Goal: Transaction & Acquisition: Book appointment/travel/reservation

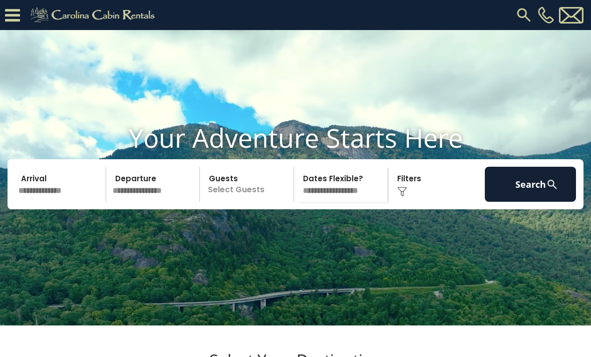
click at [50, 202] on input "text" at bounding box center [60, 184] width 91 height 35
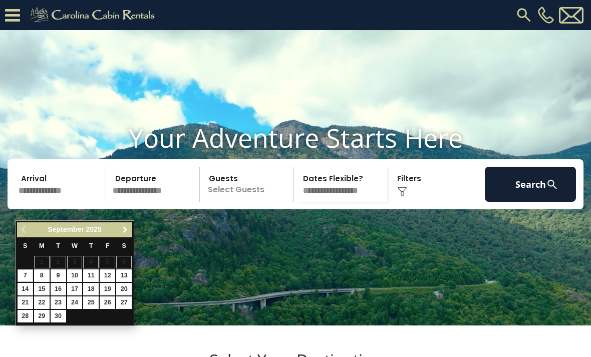
click at [129, 230] on link "Next" at bounding box center [125, 230] width 13 height 13
click at [92, 303] on link "23" at bounding box center [91, 303] width 16 height 13
type input "********"
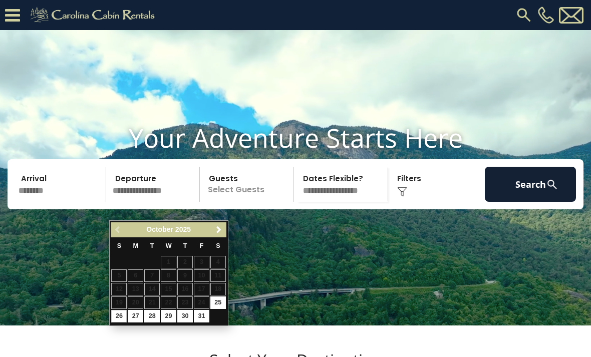
click at [121, 318] on link "26" at bounding box center [119, 316] width 16 height 13
type input "********"
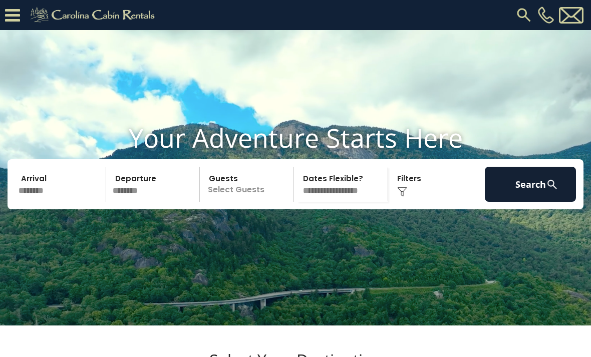
click at [268, 202] on p "Select Guests" at bounding box center [248, 184] width 91 height 35
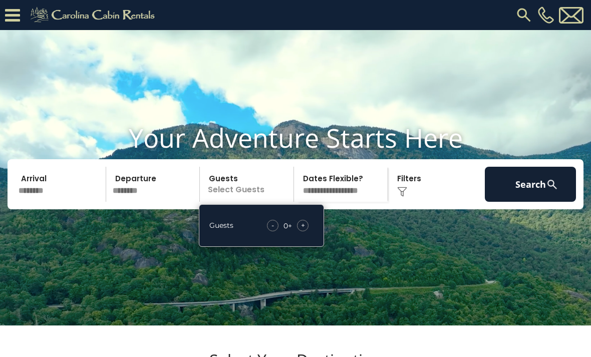
click at [312, 231] on div "- 0 + +" at bounding box center [288, 226] width 52 height 12
click at [307, 231] on div "+" at bounding box center [303, 226] width 12 height 12
click at [308, 231] on div "+" at bounding box center [303, 226] width 12 height 12
click at [307, 231] on div "+" at bounding box center [303, 226] width 12 height 12
click at [309, 231] on div "- 3 + +" at bounding box center [288, 226] width 51 height 12
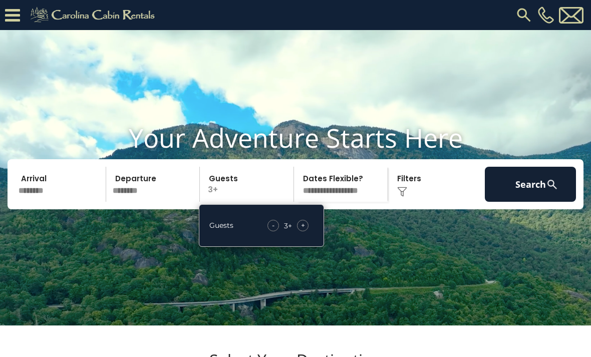
click at [307, 231] on div "+" at bounding box center [303, 226] width 12 height 12
click at [306, 231] on div "+" at bounding box center [303, 226] width 12 height 12
click at [307, 231] on div "+" at bounding box center [303, 226] width 12 height 12
click at [308, 231] on div "+" at bounding box center [303, 226] width 12 height 12
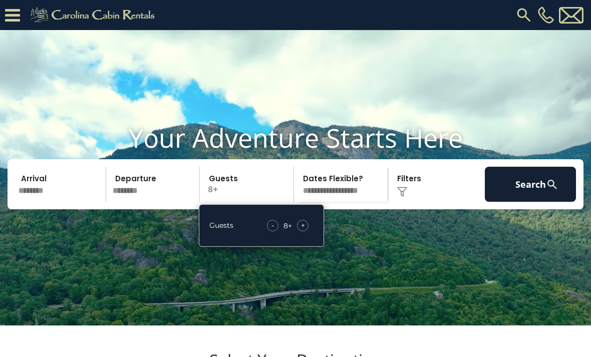
click at [306, 231] on div "+" at bounding box center [303, 226] width 12 height 12
click at [426, 199] on div "Click to Choose" at bounding box center [436, 184] width 91 height 35
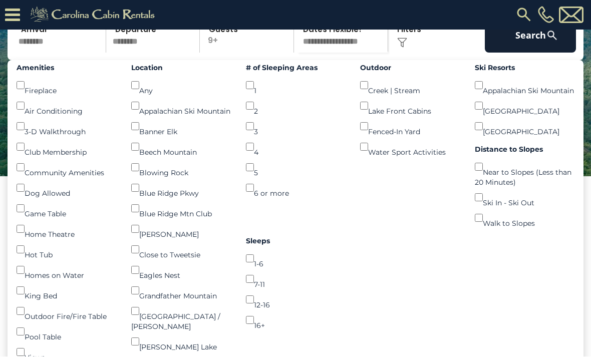
scroll to position [119, 0]
click at [537, 53] on button "Search" at bounding box center [530, 35] width 91 height 35
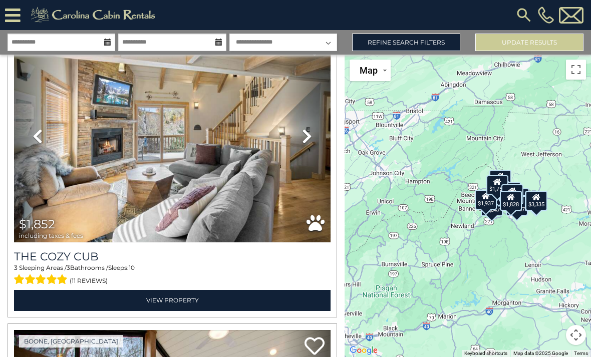
scroll to position [1862, 0]
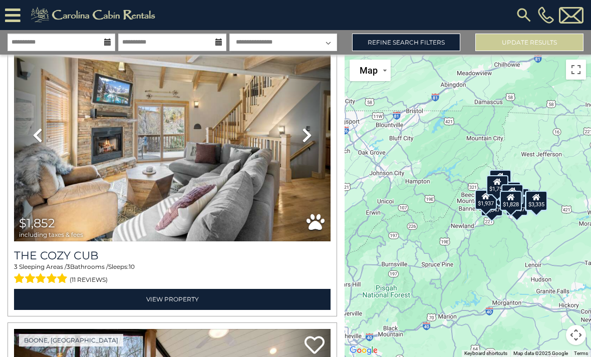
click at [305, 139] on icon at bounding box center [307, 135] width 10 height 16
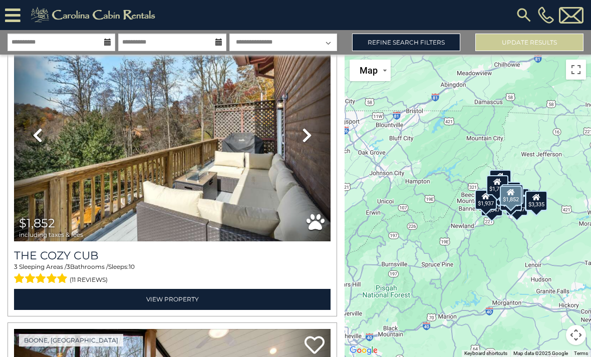
click at [311, 140] on icon at bounding box center [307, 135] width 10 height 16
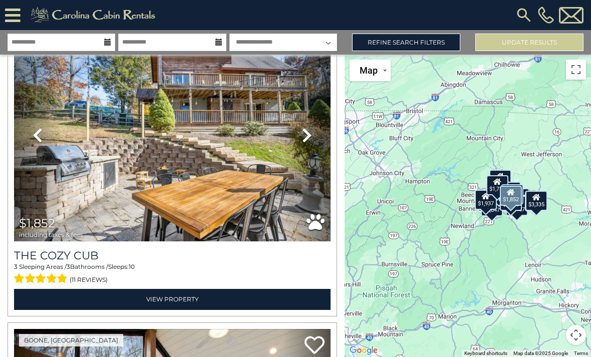
click at [318, 135] on link "Next" at bounding box center [307, 136] width 48 height 212
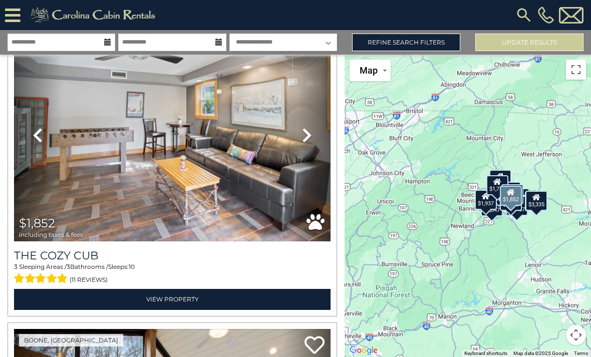
click at [316, 136] on link "Next" at bounding box center [307, 136] width 48 height 212
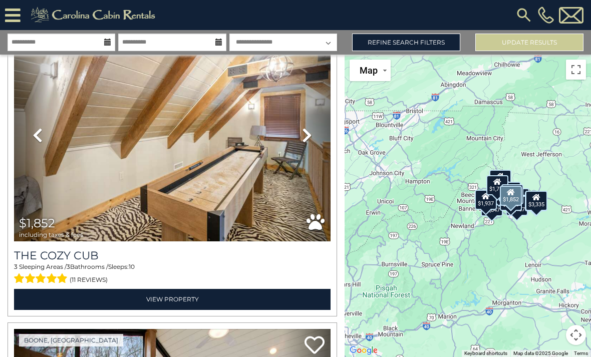
click at [315, 135] on link "Next" at bounding box center [307, 136] width 48 height 212
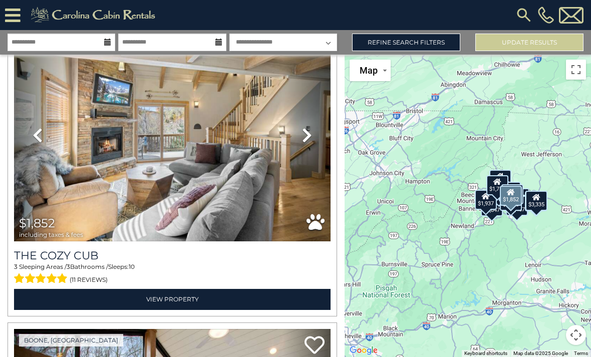
click at [315, 137] on link "Next" at bounding box center [307, 136] width 48 height 212
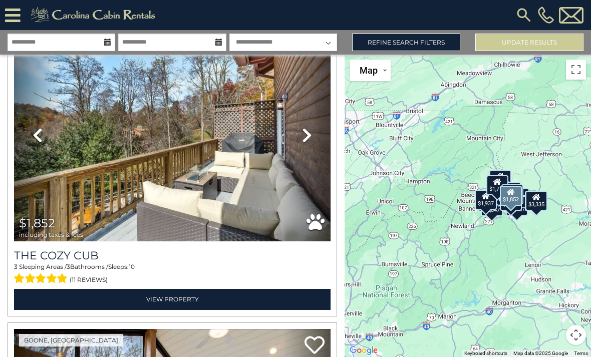
click at [317, 138] on link "Next" at bounding box center [307, 136] width 48 height 212
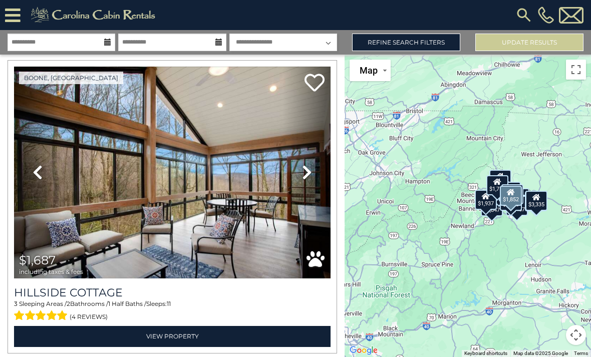
scroll to position [2124, 0]
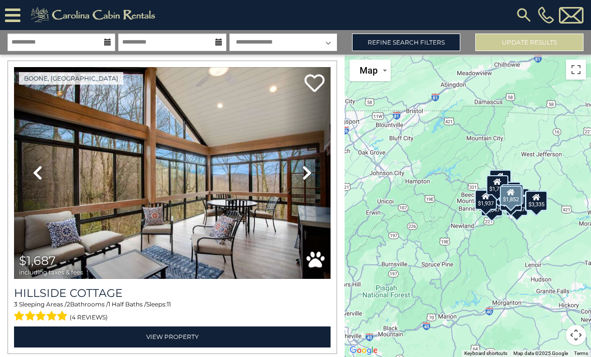
click at [310, 179] on icon at bounding box center [307, 173] width 10 height 16
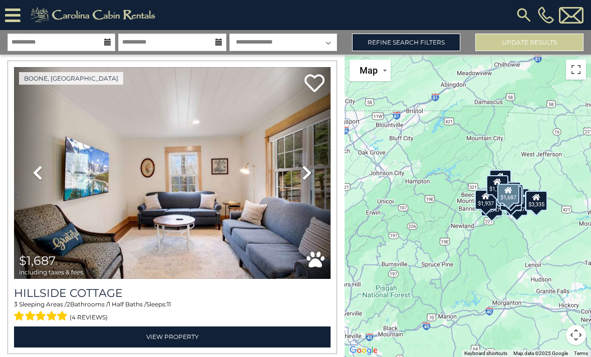
click at [313, 178] on link "Next" at bounding box center [307, 173] width 48 height 212
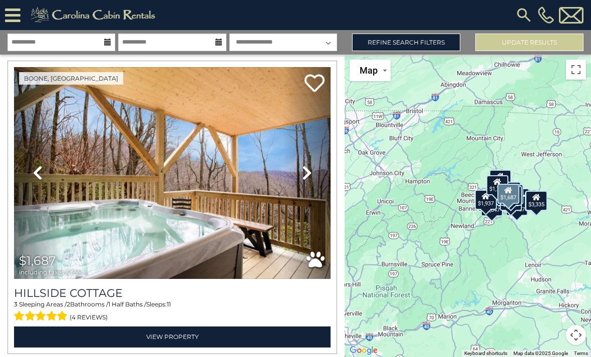
click at [315, 175] on link "Next" at bounding box center [307, 173] width 48 height 212
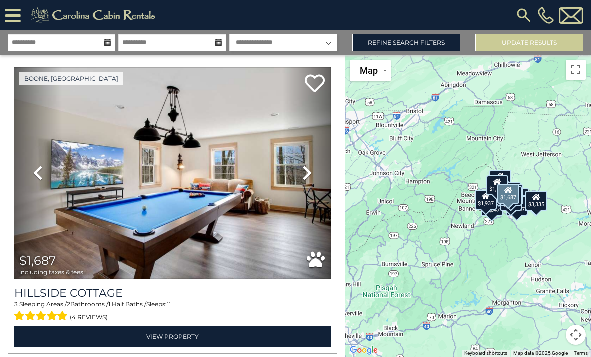
click at [314, 175] on link "Next" at bounding box center [307, 173] width 48 height 212
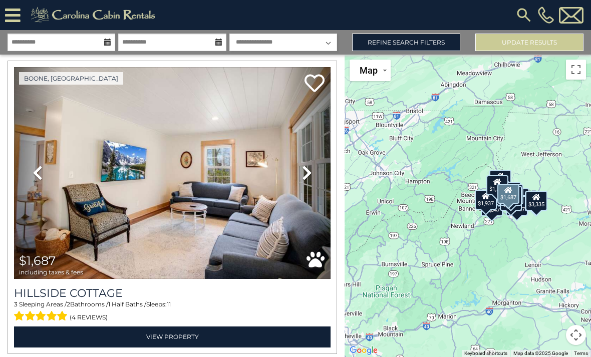
click at [315, 178] on link "Next" at bounding box center [307, 173] width 48 height 212
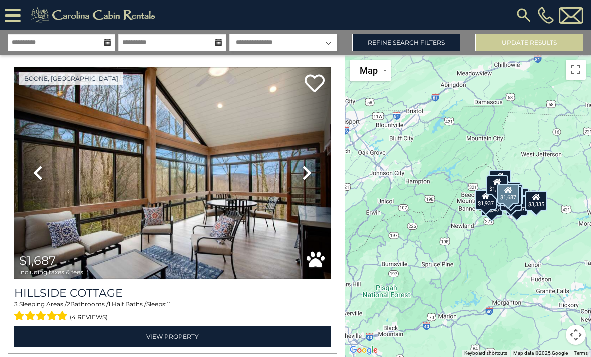
click at [310, 178] on icon at bounding box center [307, 173] width 10 height 16
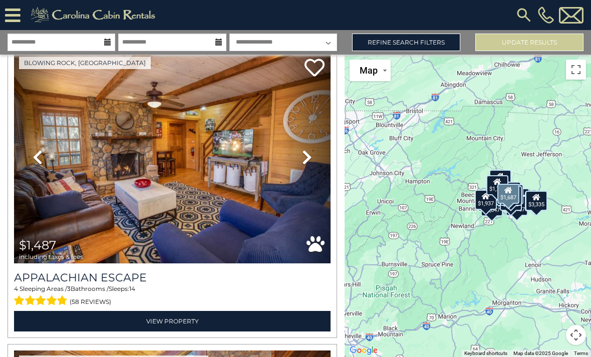
scroll to position [2440, 0]
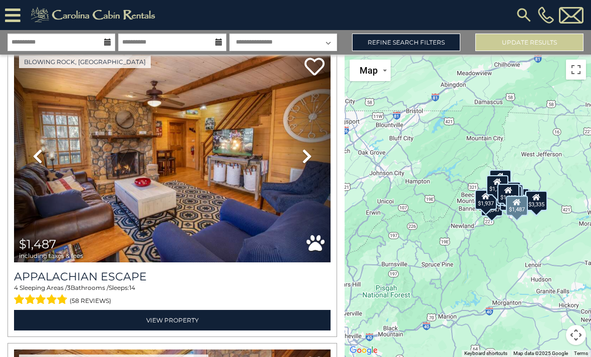
click at [308, 158] on icon at bounding box center [307, 156] width 10 height 16
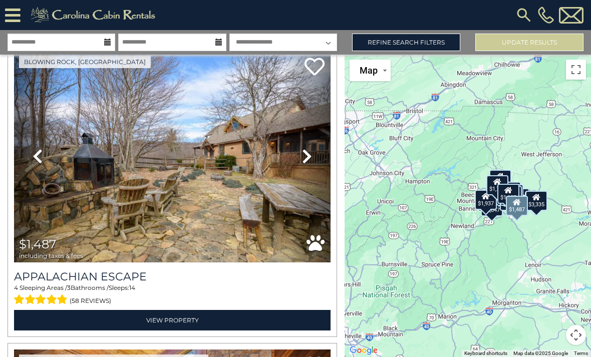
click at [313, 158] on link "Next" at bounding box center [307, 157] width 48 height 212
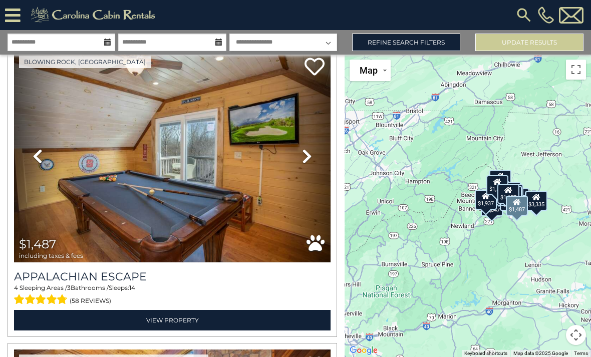
click at [314, 159] on link "Next" at bounding box center [307, 157] width 48 height 212
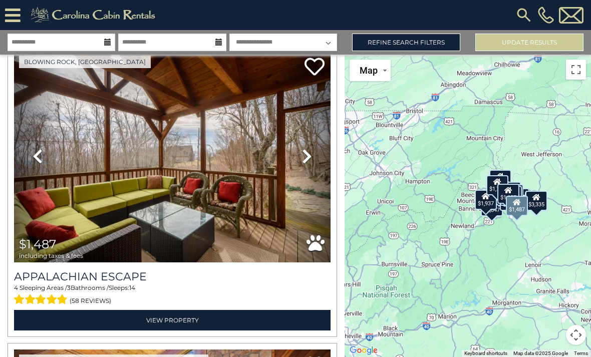
click at [316, 162] on link "Next" at bounding box center [307, 157] width 48 height 212
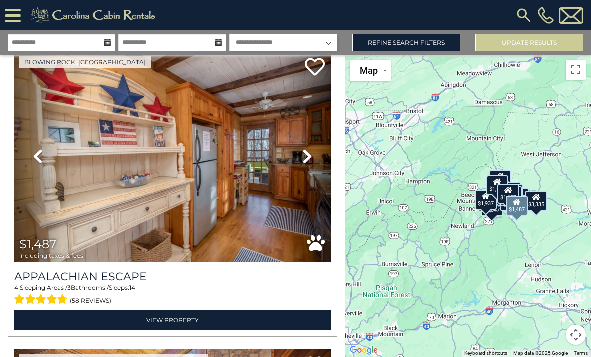
click at [319, 163] on link "Next" at bounding box center [307, 157] width 48 height 212
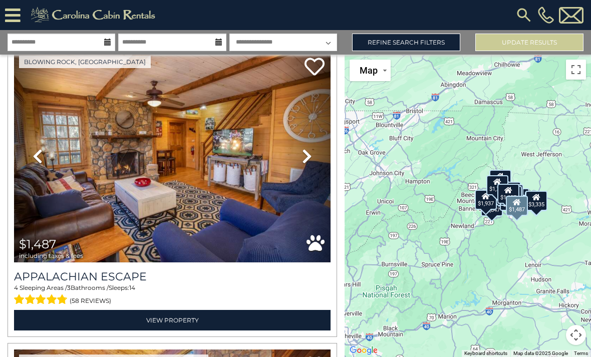
click at [313, 161] on link "Next" at bounding box center [307, 157] width 48 height 212
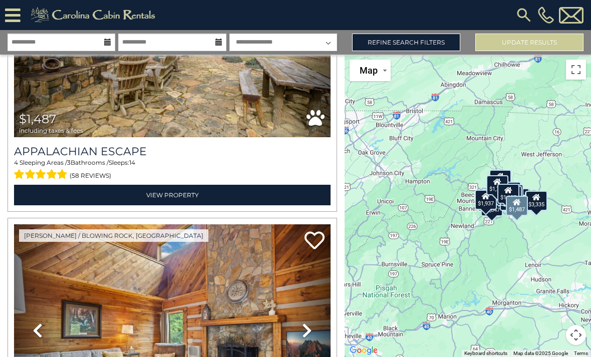
scroll to position [2564, 0]
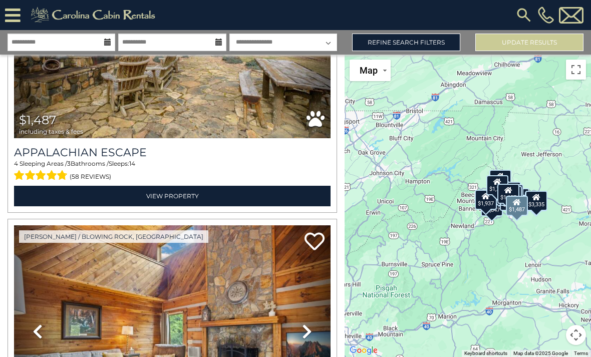
click at [111, 155] on h3 "Appalachian Escape" at bounding box center [172, 153] width 317 height 14
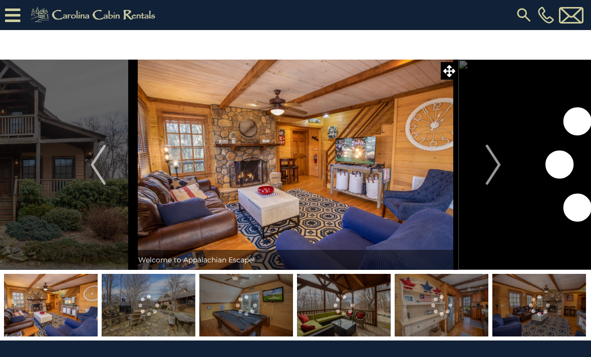
click at [502, 165] on button "Next" at bounding box center [493, 165] width 70 height 210
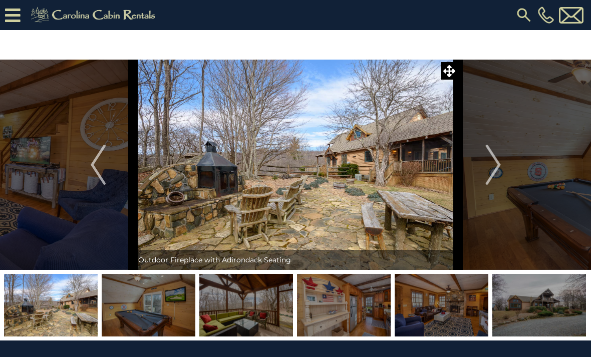
click at [501, 173] on img "Next" at bounding box center [492, 165] width 15 height 40
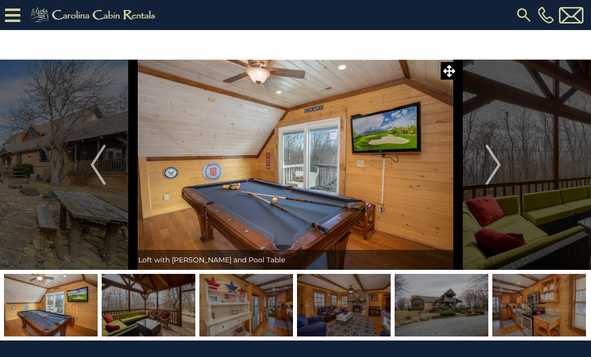
click at [497, 169] on img "Next" at bounding box center [492, 165] width 15 height 40
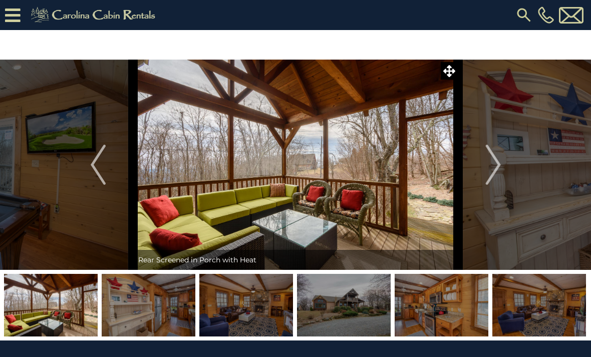
click at [499, 169] on img "Next" at bounding box center [492, 165] width 15 height 40
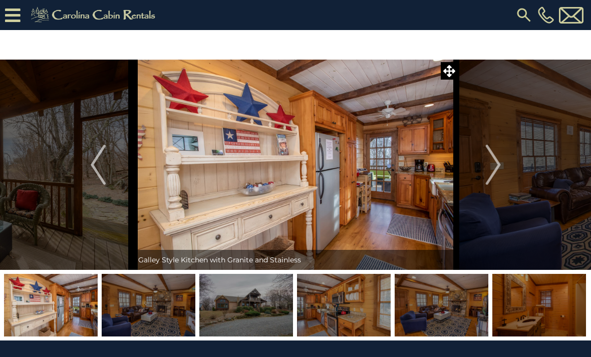
click at [498, 172] on img "Next" at bounding box center [492, 165] width 15 height 40
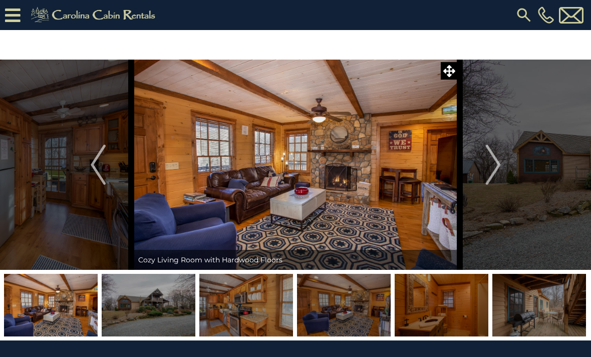
click at [499, 171] on img "Next" at bounding box center [492, 165] width 15 height 40
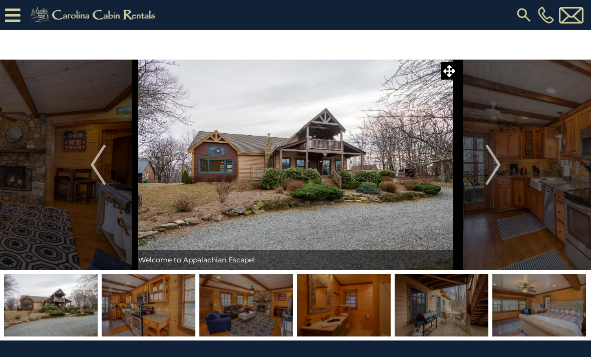
click at [499, 172] on img "Next" at bounding box center [492, 165] width 15 height 40
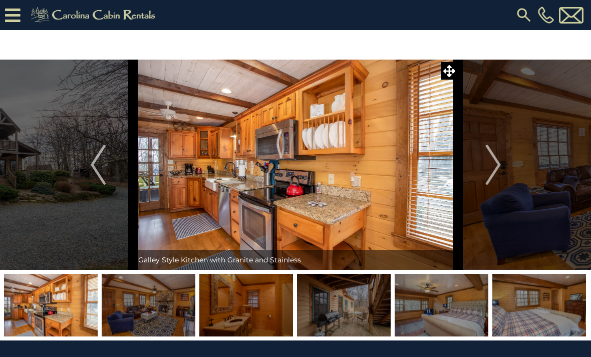
click at [498, 175] on img "Next" at bounding box center [492, 165] width 15 height 40
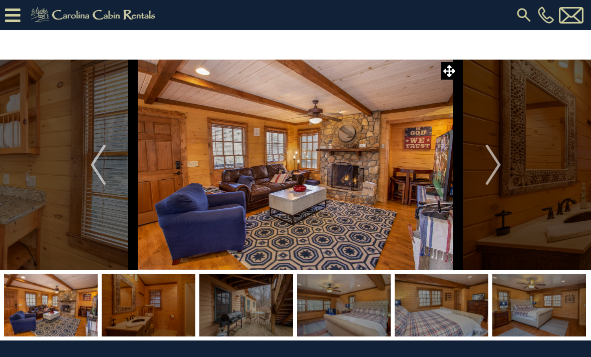
click at [497, 173] on img "Next" at bounding box center [492, 165] width 15 height 40
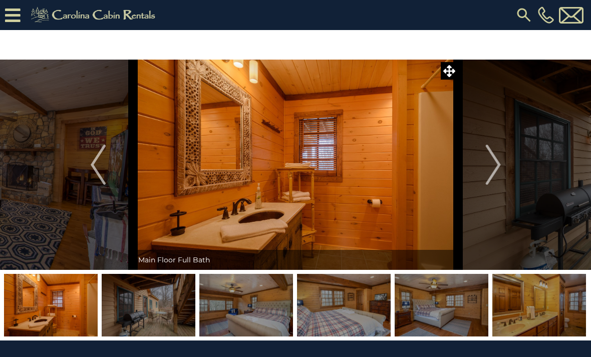
click at [495, 172] on img "Next" at bounding box center [492, 165] width 15 height 40
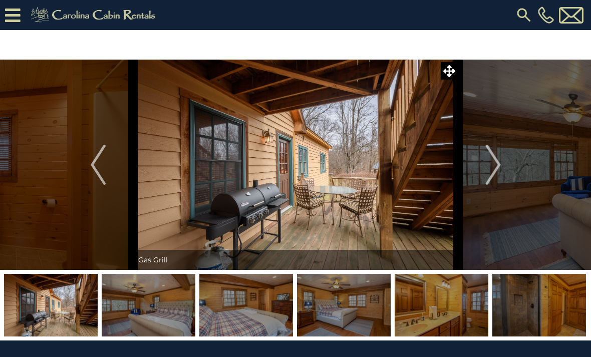
click at [494, 168] on img "Next" at bounding box center [492, 165] width 15 height 40
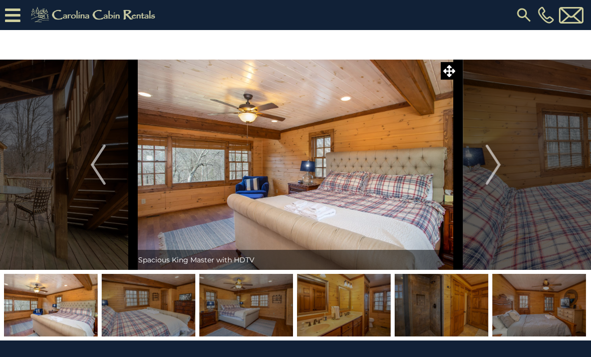
click at [492, 168] on img "Next" at bounding box center [492, 165] width 15 height 40
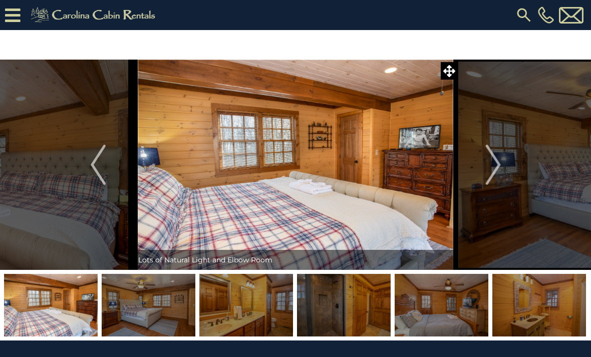
click at [495, 170] on img "Next" at bounding box center [492, 165] width 15 height 40
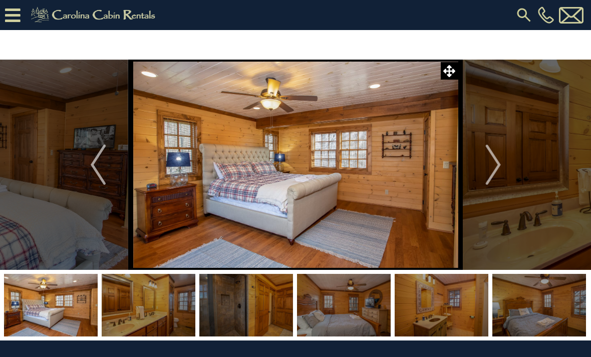
click at [496, 173] on img "Next" at bounding box center [492, 165] width 15 height 40
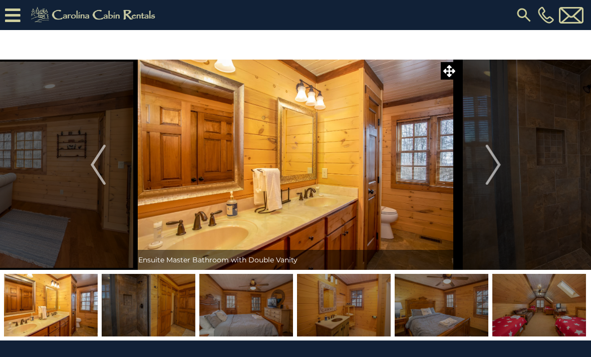
click at [491, 172] on img "Next" at bounding box center [492, 165] width 15 height 40
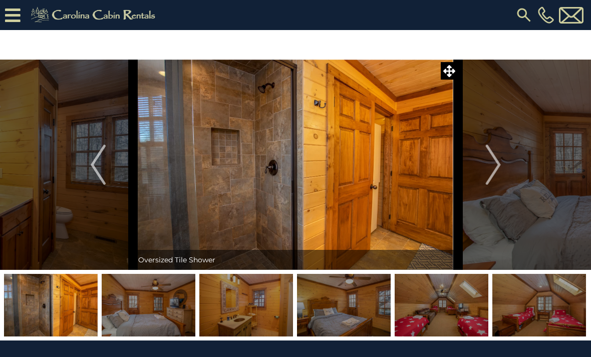
click at [486, 168] on img "Next" at bounding box center [492, 165] width 15 height 40
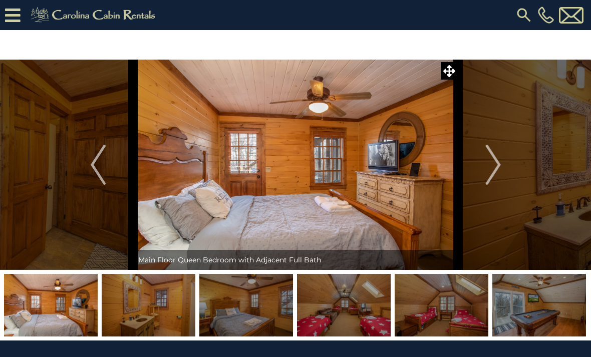
click at [490, 170] on img "Next" at bounding box center [492, 165] width 15 height 40
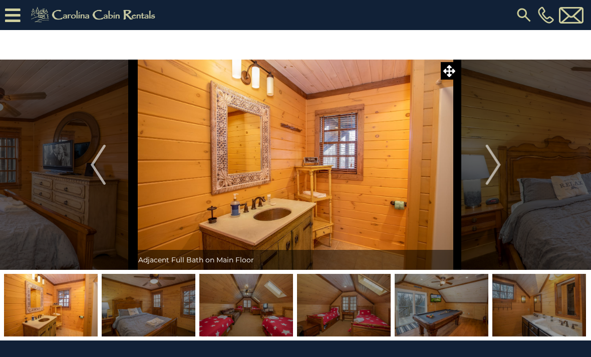
click at [486, 174] on img "Next" at bounding box center [492, 165] width 15 height 40
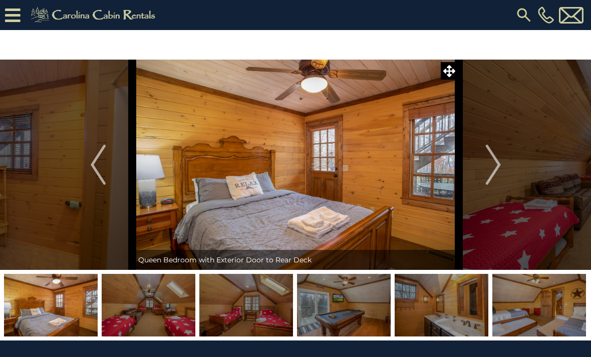
click at [491, 167] on img "Next" at bounding box center [492, 165] width 15 height 40
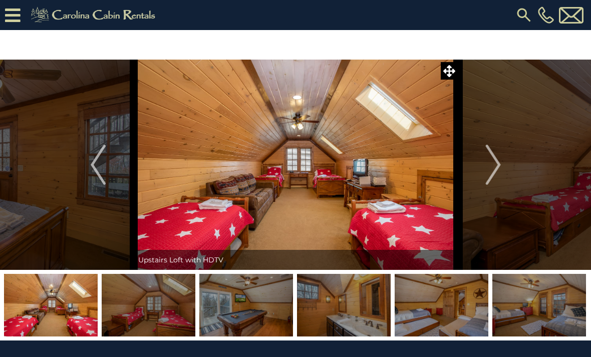
click at [490, 173] on img "Next" at bounding box center [492, 165] width 15 height 40
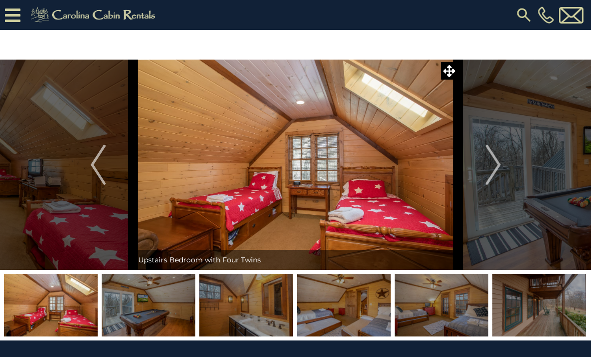
click at [487, 171] on img "Next" at bounding box center [492, 165] width 15 height 40
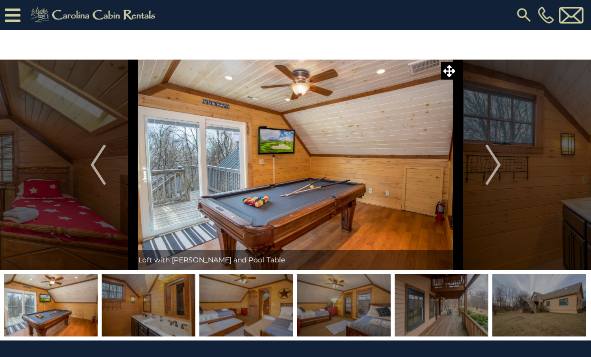
click at [489, 171] on img "Next" at bounding box center [492, 165] width 15 height 40
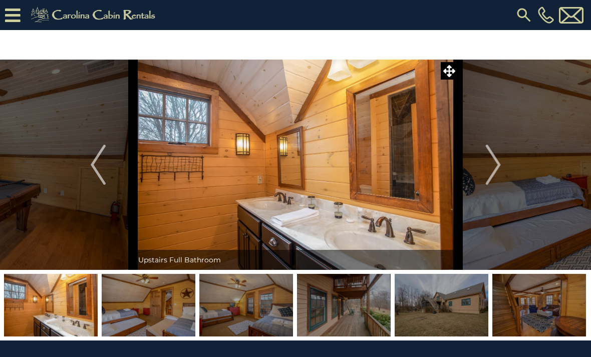
click at [485, 170] on button "Next" at bounding box center [493, 165] width 70 height 210
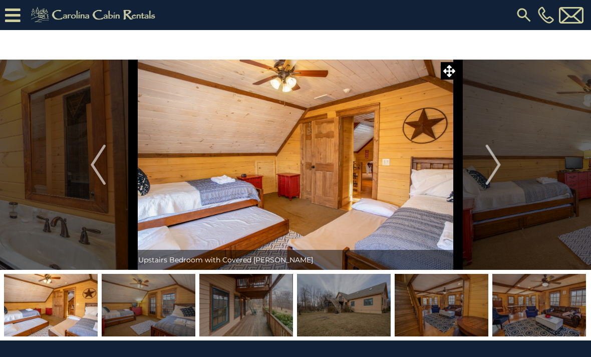
click at [487, 170] on img "Next" at bounding box center [492, 165] width 15 height 40
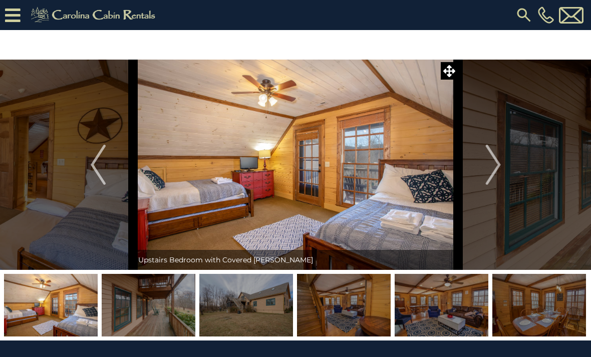
click at [485, 169] on button "Next" at bounding box center [493, 165] width 70 height 210
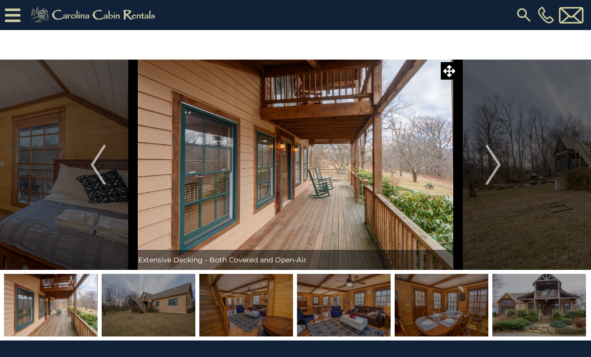
click at [485, 170] on button "Next" at bounding box center [493, 165] width 70 height 210
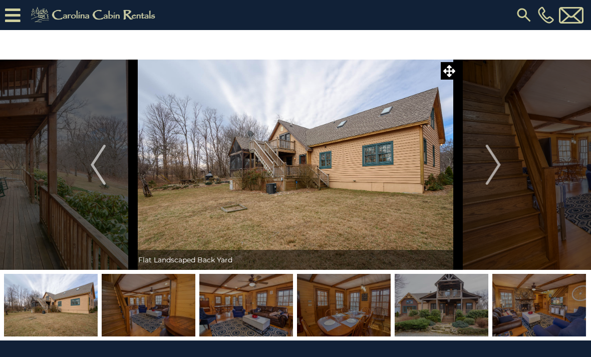
click at [485, 171] on button "Next" at bounding box center [493, 165] width 70 height 210
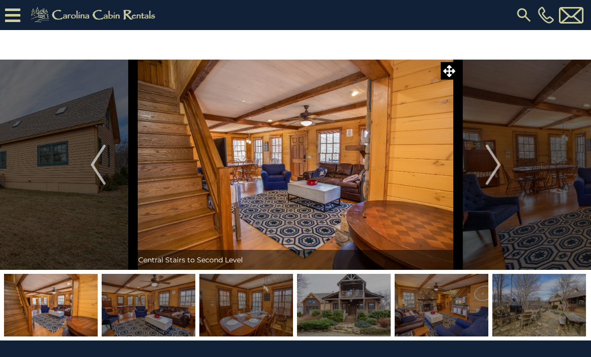
click at [481, 174] on button "Next" at bounding box center [493, 165] width 70 height 210
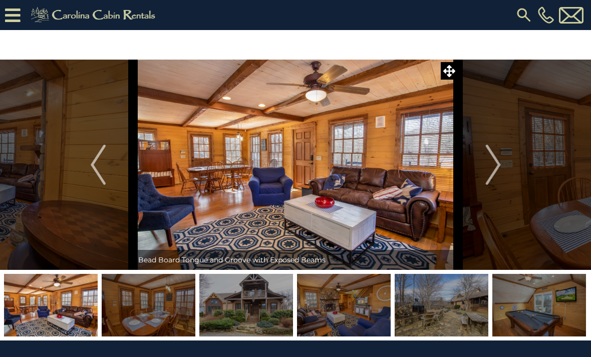
click at [490, 164] on img "Next" at bounding box center [492, 165] width 15 height 40
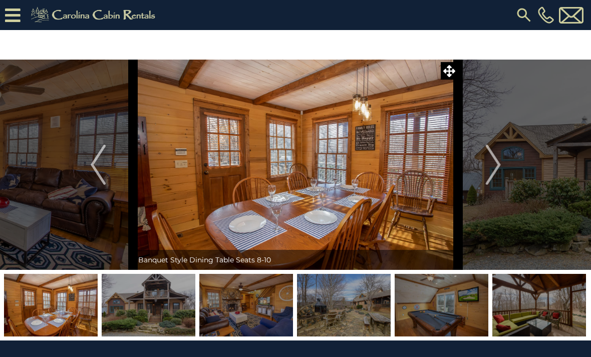
click at [486, 165] on img "Next" at bounding box center [492, 165] width 15 height 40
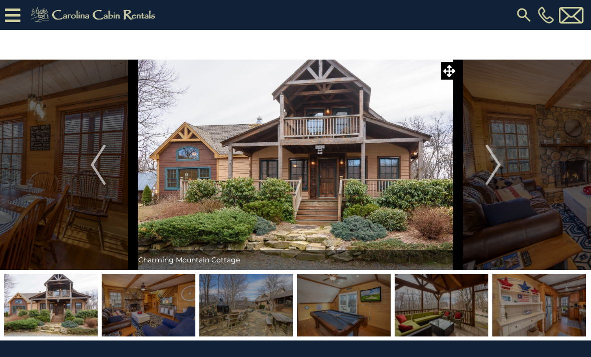
click at [489, 174] on img "Next" at bounding box center [492, 165] width 15 height 40
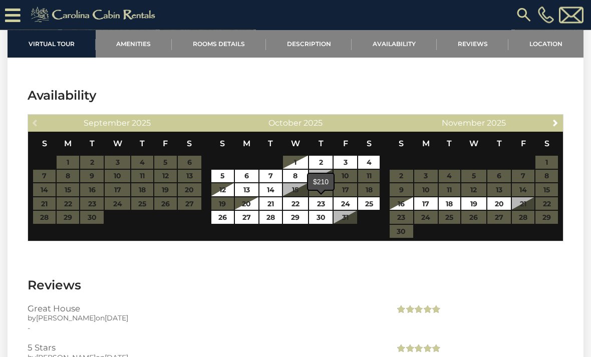
scroll to position [1825, 0]
click at [324, 205] on link "23" at bounding box center [321, 203] width 24 height 13
type input "**********"
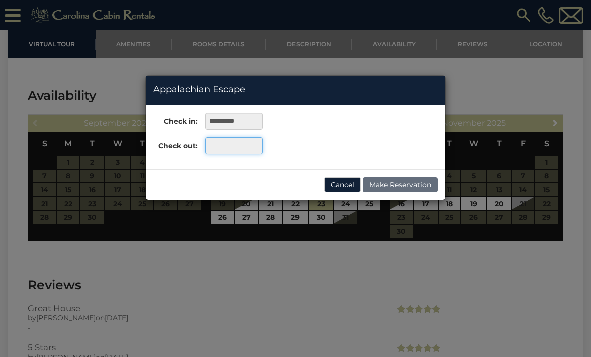
click at [237, 149] on input "text" at bounding box center [234, 145] width 58 height 17
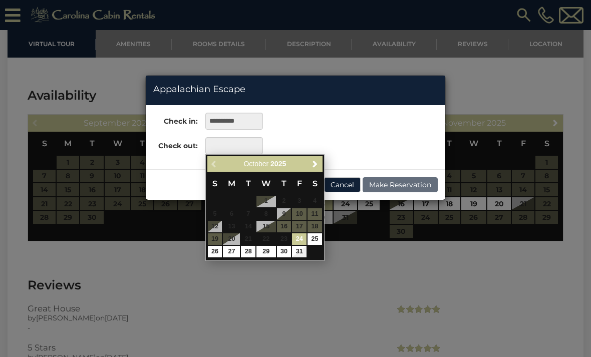
click at [217, 251] on link "26" at bounding box center [215, 252] width 15 height 12
type input "**********"
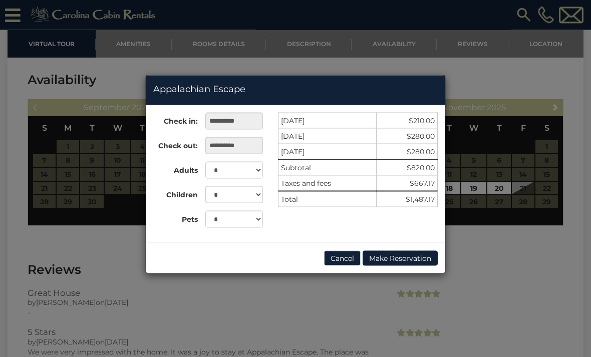
scroll to position [1841, 0]
click at [540, 281] on div "**********" at bounding box center [295, 178] width 591 height 357
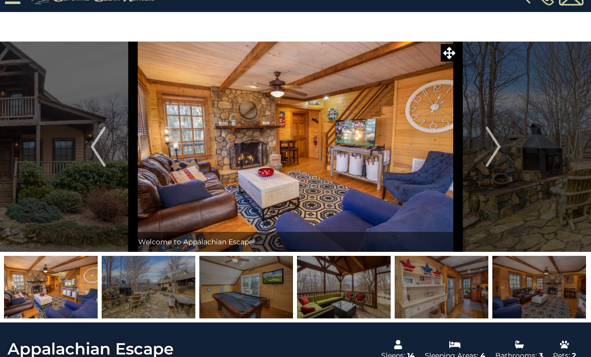
scroll to position [0, 0]
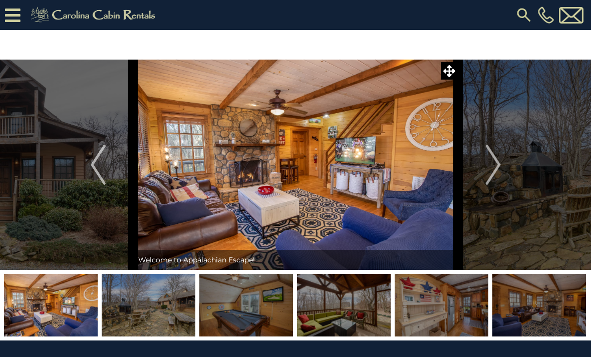
click at [496, 165] on img "Next" at bounding box center [492, 165] width 15 height 40
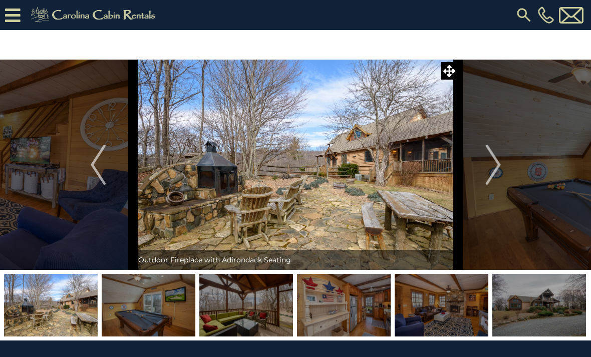
click at [498, 165] on img "Next" at bounding box center [492, 165] width 15 height 40
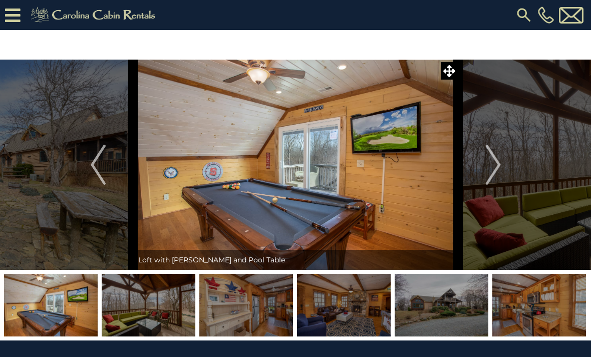
click at [499, 165] on img "Next" at bounding box center [492, 165] width 15 height 40
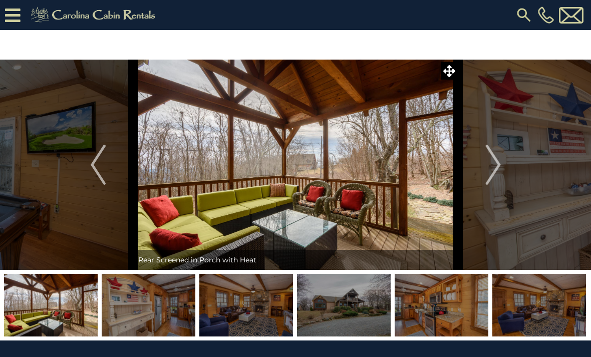
click at [497, 166] on img "Next" at bounding box center [492, 165] width 15 height 40
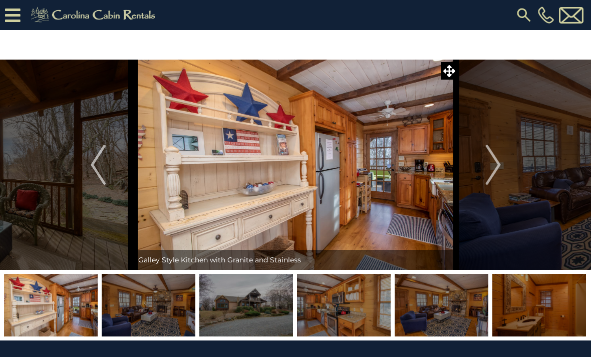
click at [498, 164] on img "Next" at bounding box center [492, 165] width 15 height 40
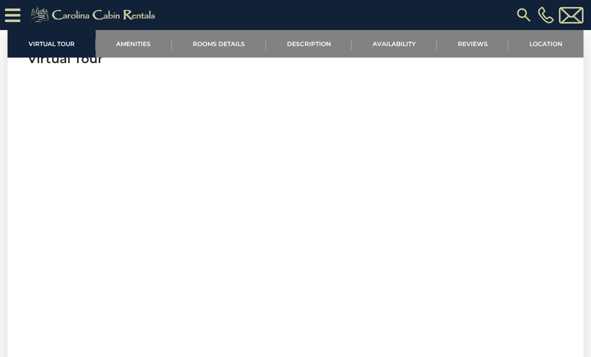
scroll to position [367, 0]
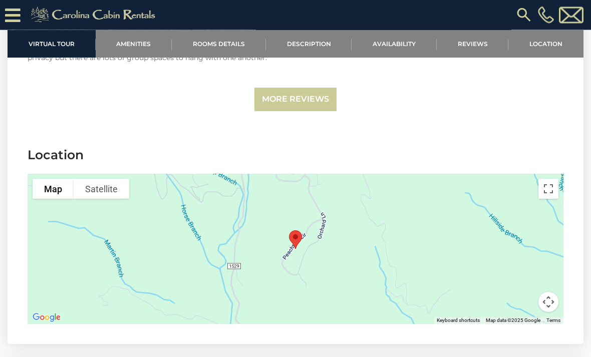
scroll to position [2264, 0]
click at [55, 194] on button "Map" at bounding box center [53, 189] width 41 height 20
click at [558, 190] on button "Toggle fullscreen view" at bounding box center [549, 189] width 20 height 20
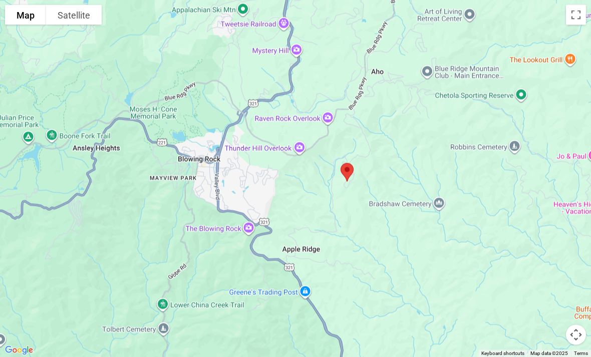
scroll to position [2713, 0]
